Goal: Answer question/provide support: Answer question/provide support

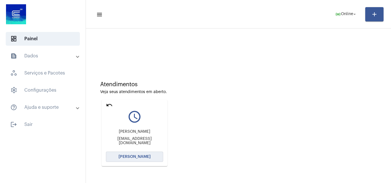
click at [122, 158] on span "[PERSON_NAME]" at bounding box center [134, 157] width 32 height 4
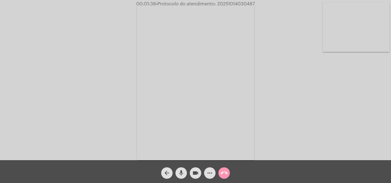
click at [209, 174] on mat-icon "more_horiz" at bounding box center [209, 173] width 7 height 7
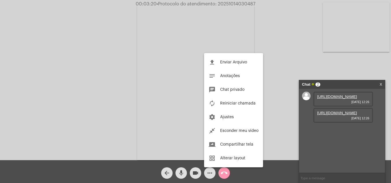
click at [338, 104] on div at bounding box center [195, 91] width 391 height 183
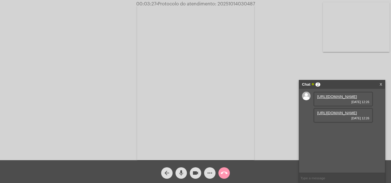
click at [331, 99] on link "[URL][DOMAIN_NAME]" at bounding box center [337, 97] width 40 height 4
click at [333, 115] on link "[URL][DOMAIN_NAME]" at bounding box center [337, 113] width 40 height 4
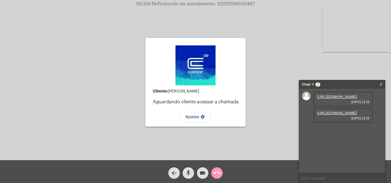
click at [325, 115] on link "[URL][DOMAIN_NAME]" at bounding box center [337, 113] width 40 height 4
click at [337, 99] on link "[URL][DOMAIN_NAME]" at bounding box center [337, 97] width 40 height 4
click at [218, 173] on mat-icon "call_end" at bounding box center [217, 173] width 7 height 7
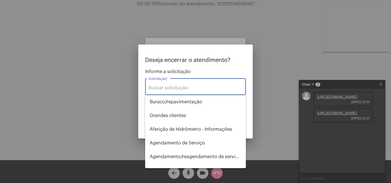
click at [166, 86] on input "Solicitação *" at bounding box center [196, 88] width 94 height 5
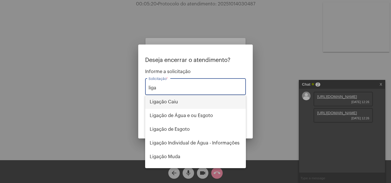
click at [163, 102] on span "Ligação Caiu" at bounding box center [196, 102] width 92 height 14
type input "Ligação Caiu"
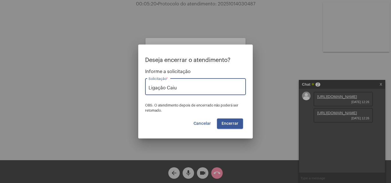
click at [218, 124] on button "Encerrar" at bounding box center [230, 124] width 26 height 10
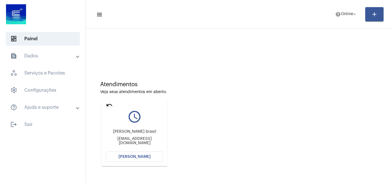
click at [141, 162] on button "[PERSON_NAME]" at bounding box center [134, 157] width 57 height 10
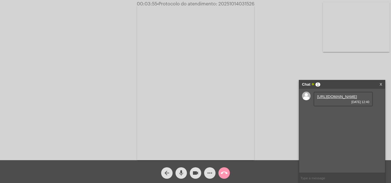
click at [327, 99] on link "[URL][DOMAIN_NAME]" at bounding box center [337, 97] width 40 height 4
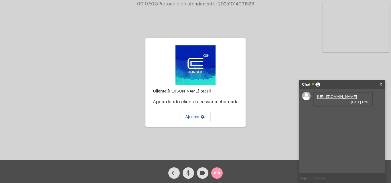
drag, startPoint x: 189, startPoint y: 168, endPoint x: 186, endPoint y: 181, distance: 13.5
click at [188, 168] on span "mic" at bounding box center [188, 173] width 7 height 11
click at [219, 173] on mat-icon "call_end" at bounding box center [217, 173] width 7 height 7
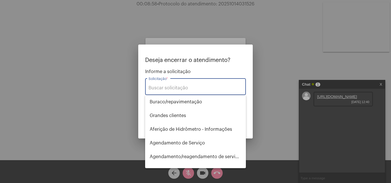
click at [183, 90] on input "Solicitação *" at bounding box center [196, 88] width 94 height 5
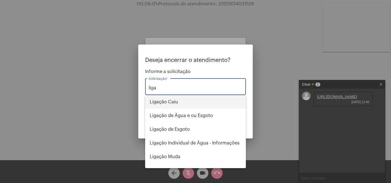
click at [182, 105] on span "Ligação Caiu" at bounding box center [196, 102] width 92 height 14
type input "Ligação Caiu"
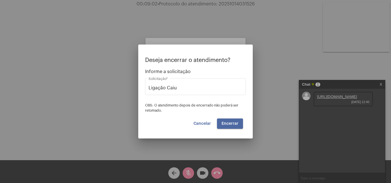
click at [228, 125] on span "Encerrar" at bounding box center [230, 124] width 17 height 4
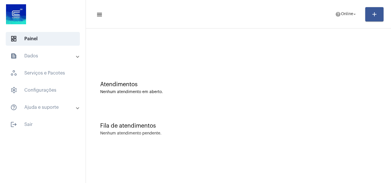
drag, startPoint x: 206, startPoint y: 83, endPoint x: 206, endPoint y: 80, distance: 3.4
click at [207, 83] on div "Atendimentos" at bounding box center [238, 85] width 276 height 6
click at [345, 13] on span "Online" at bounding box center [347, 14] width 12 height 4
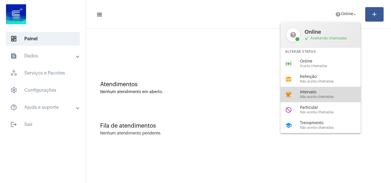
click at [312, 97] on span "Não aceita chamadas" at bounding box center [332, 97] width 65 height 4
